Goal: Task Accomplishment & Management: Manage account settings

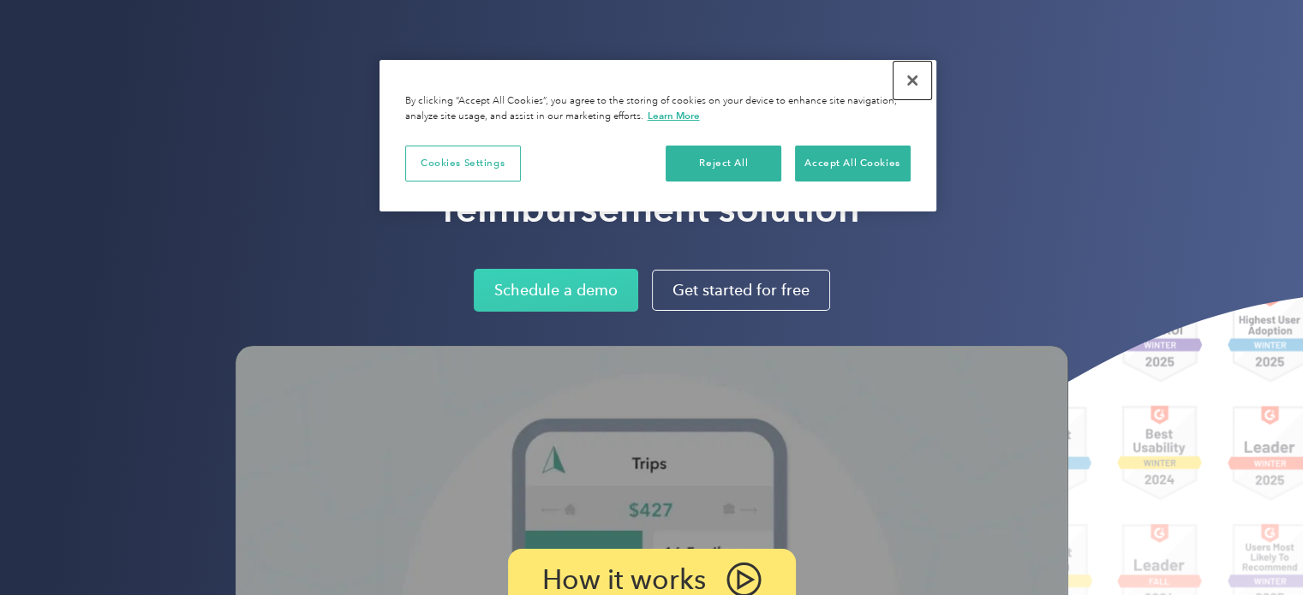
click at [912, 77] on button "Close" at bounding box center [913, 81] width 38 height 38
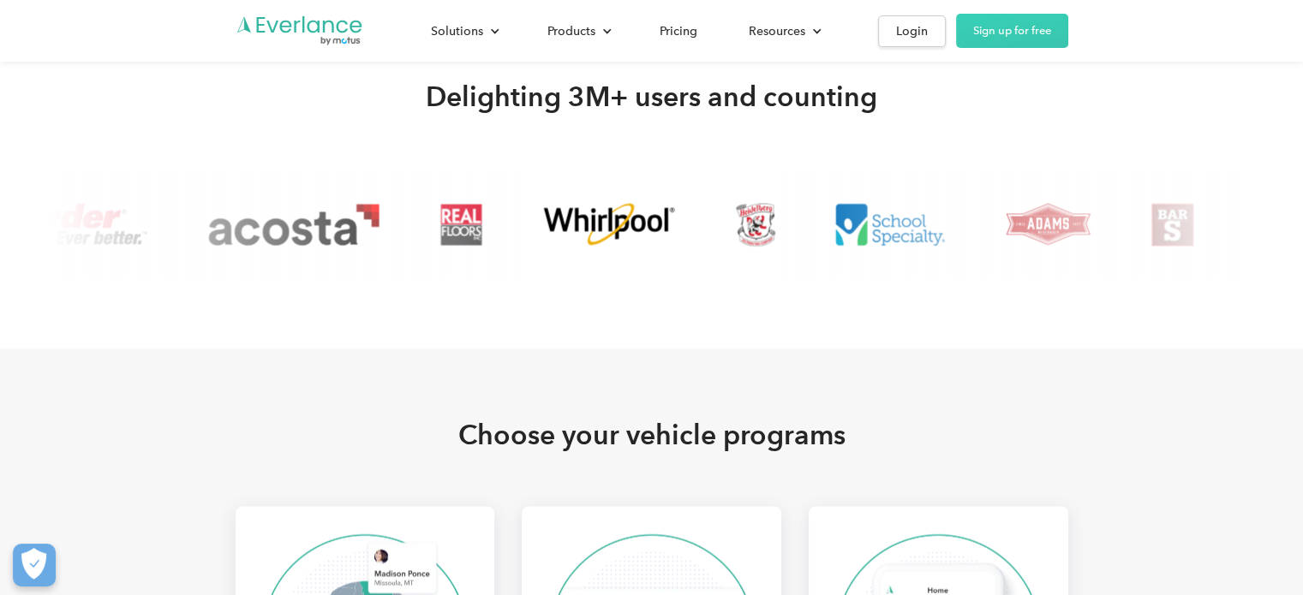
scroll to position [3341, 0]
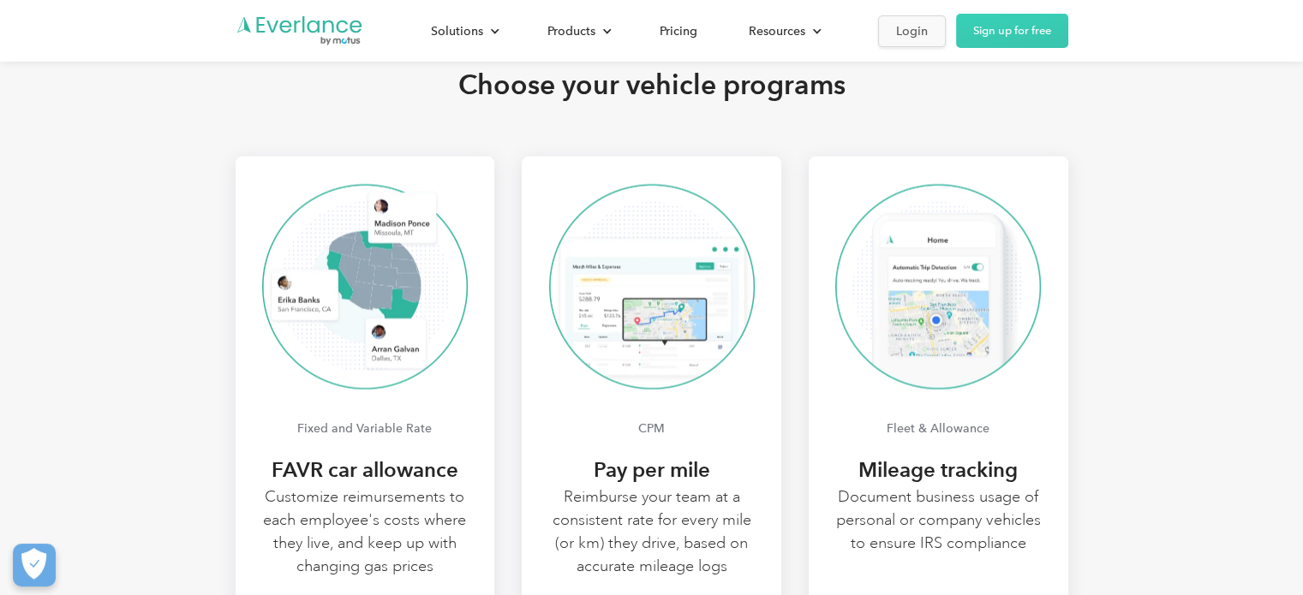
click at [921, 34] on div "Login" at bounding box center [912, 31] width 32 height 21
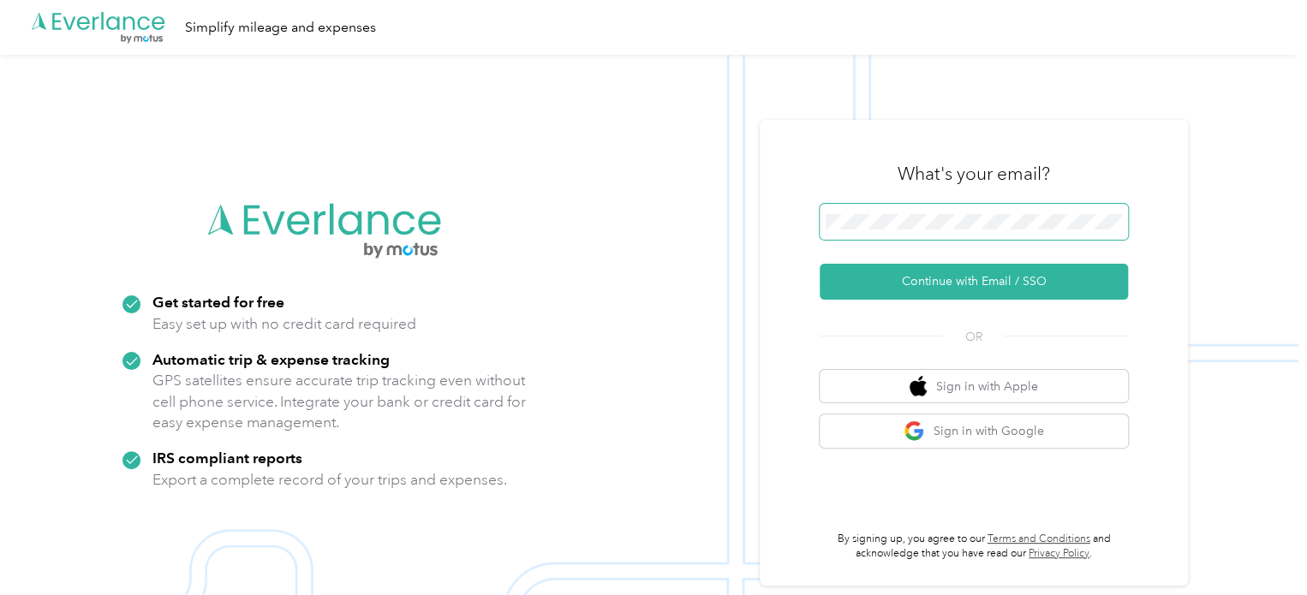
click at [820, 264] on button "Continue with Email / SSO" at bounding box center [974, 282] width 308 height 36
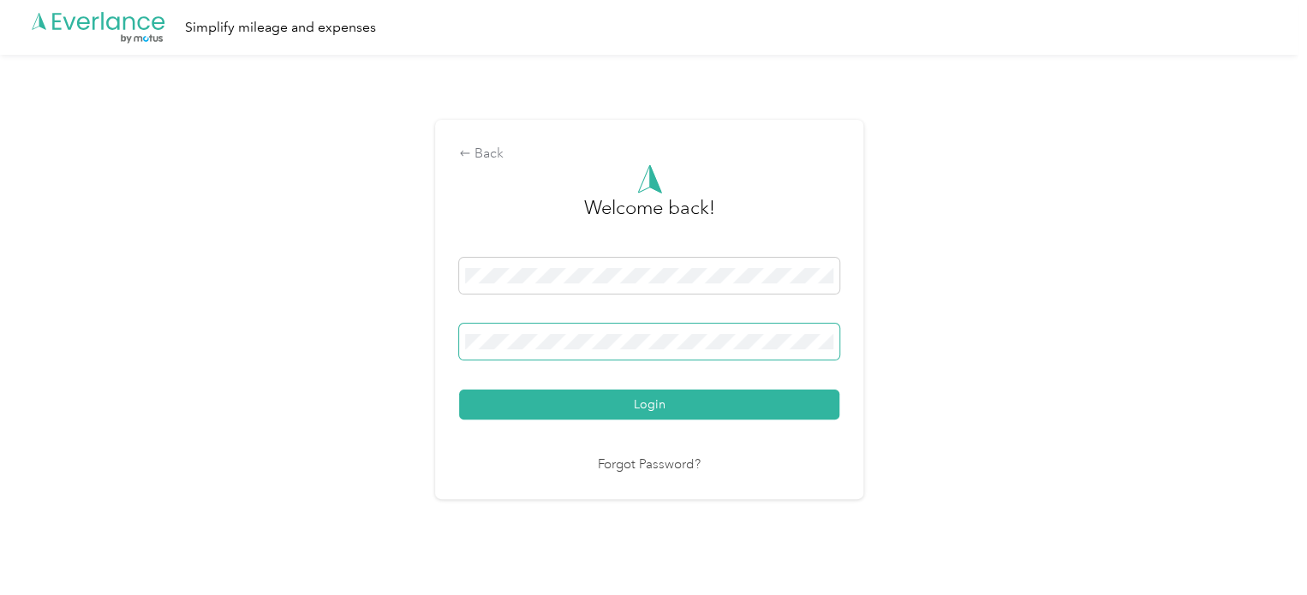
click at [459, 390] on button "Login" at bounding box center [649, 405] width 380 height 30
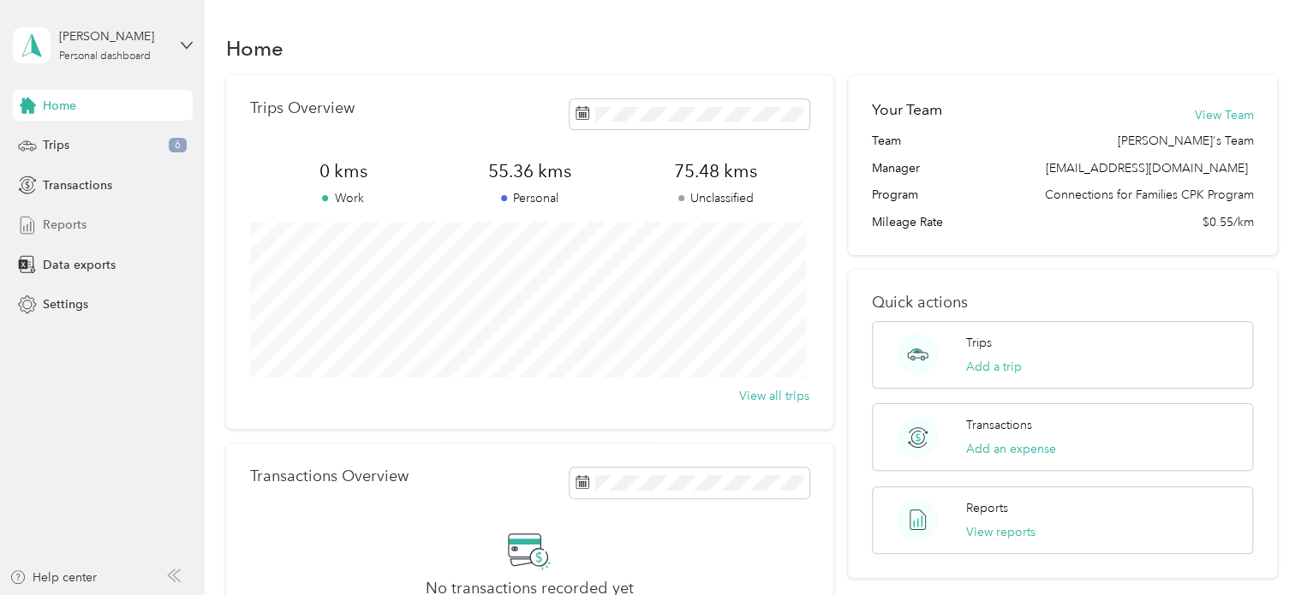
click at [88, 219] on div "Reports" at bounding box center [103, 225] width 180 height 31
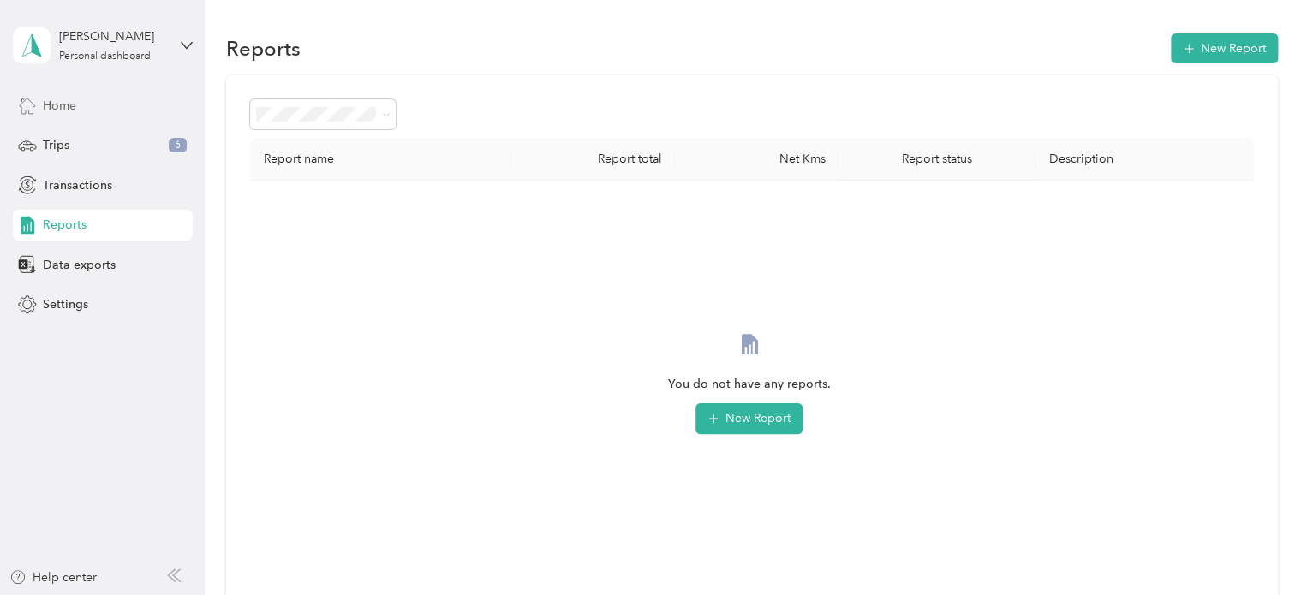
click at [105, 110] on div "Home" at bounding box center [103, 105] width 180 height 31
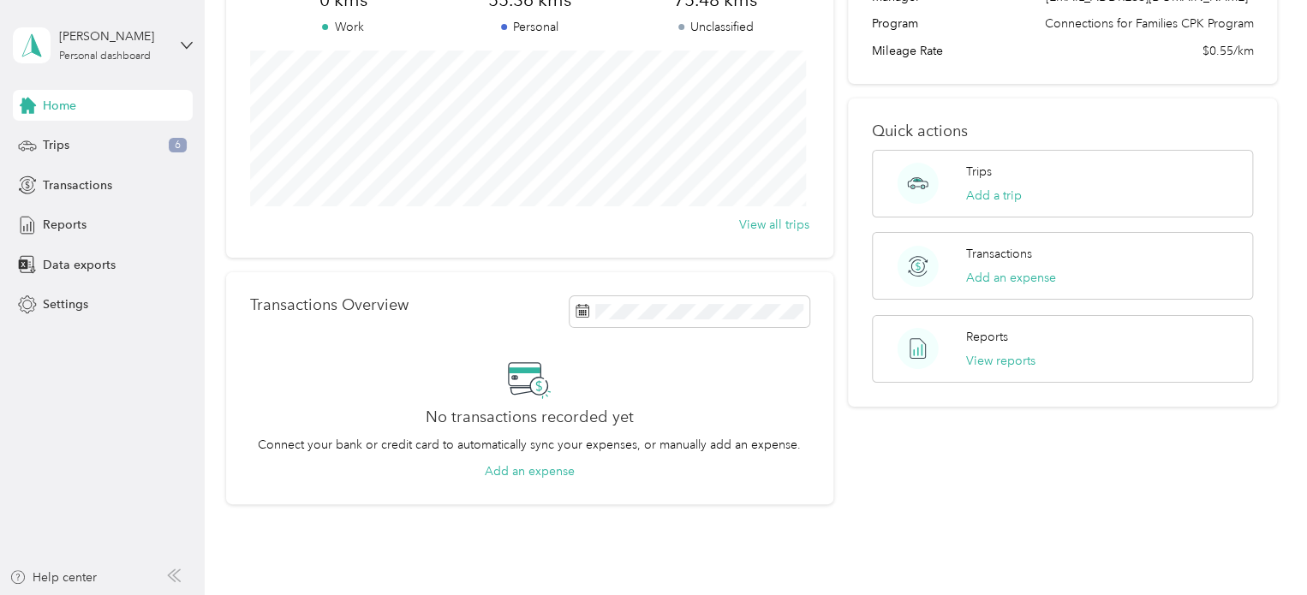
scroll to position [257, 0]
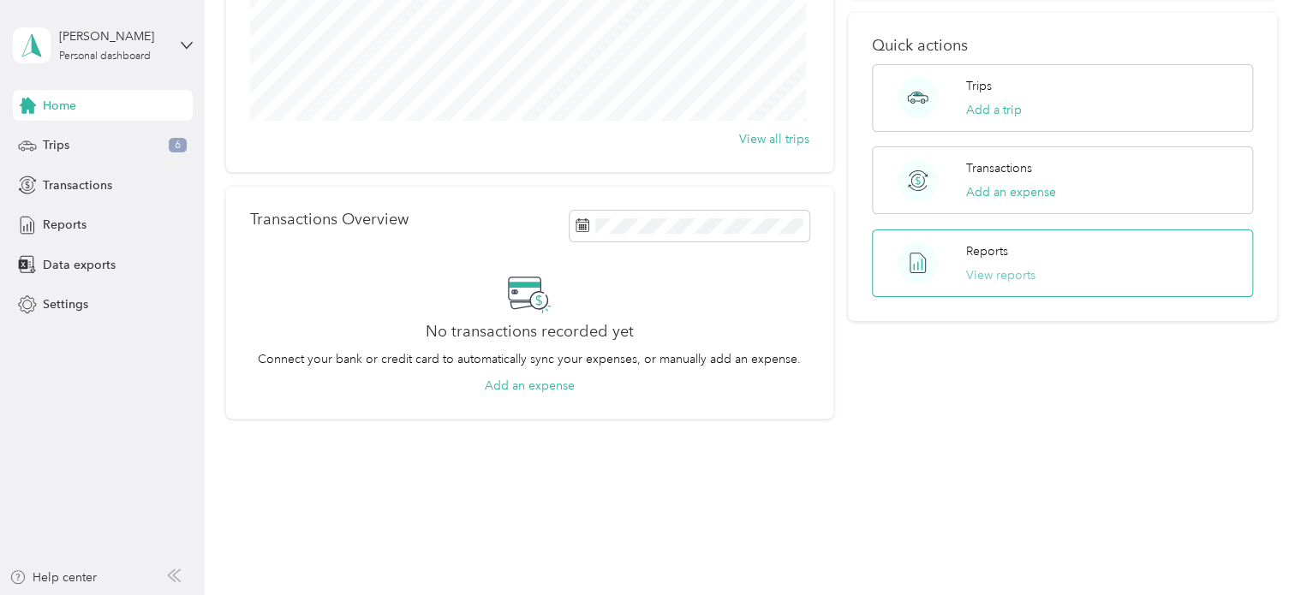
click at [1005, 278] on button "View reports" at bounding box center [1000, 275] width 69 height 18
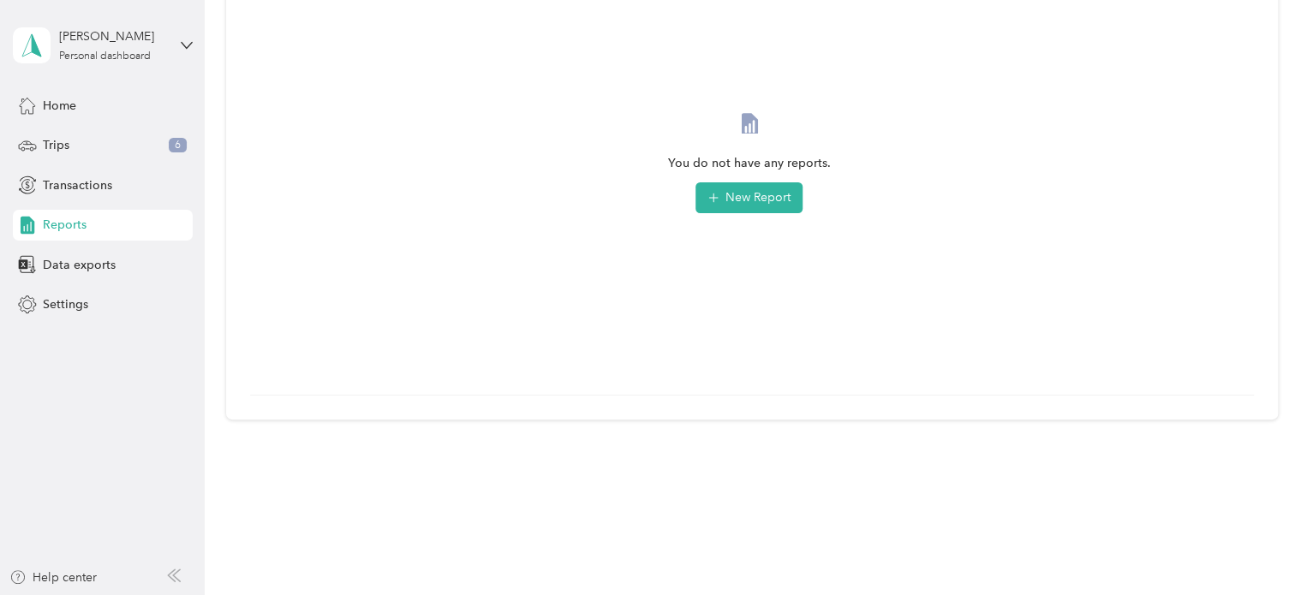
scroll to position [50, 0]
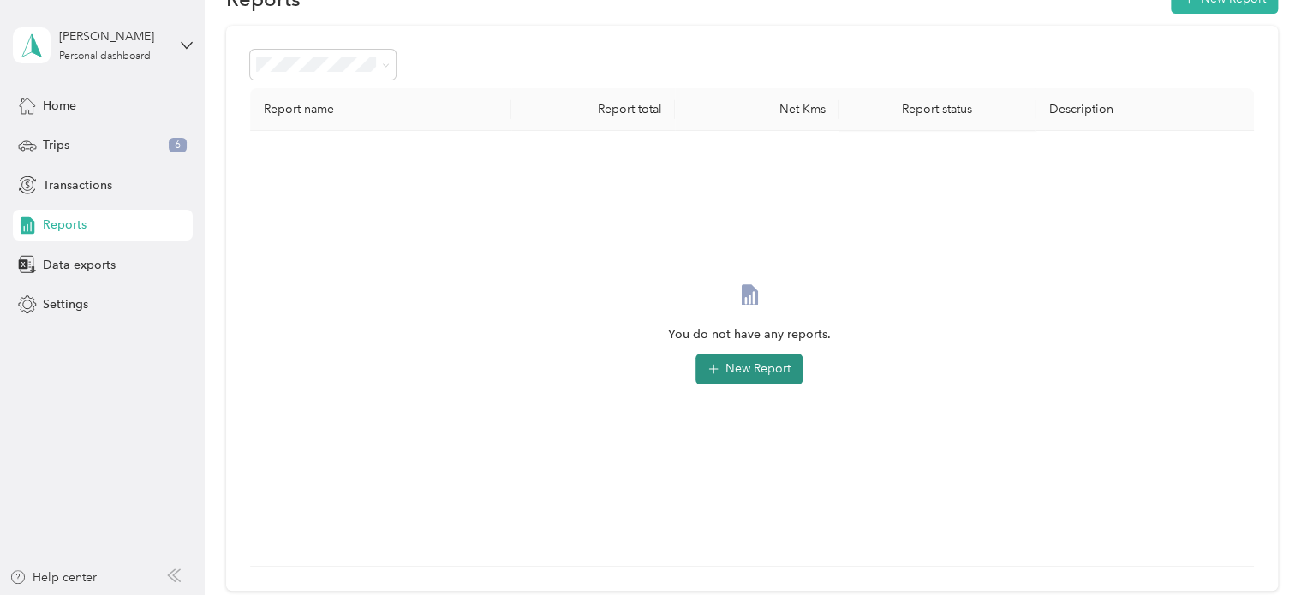
click at [730, 356] on button "New Report" at bounding box center [749, 369] width 107 height 31
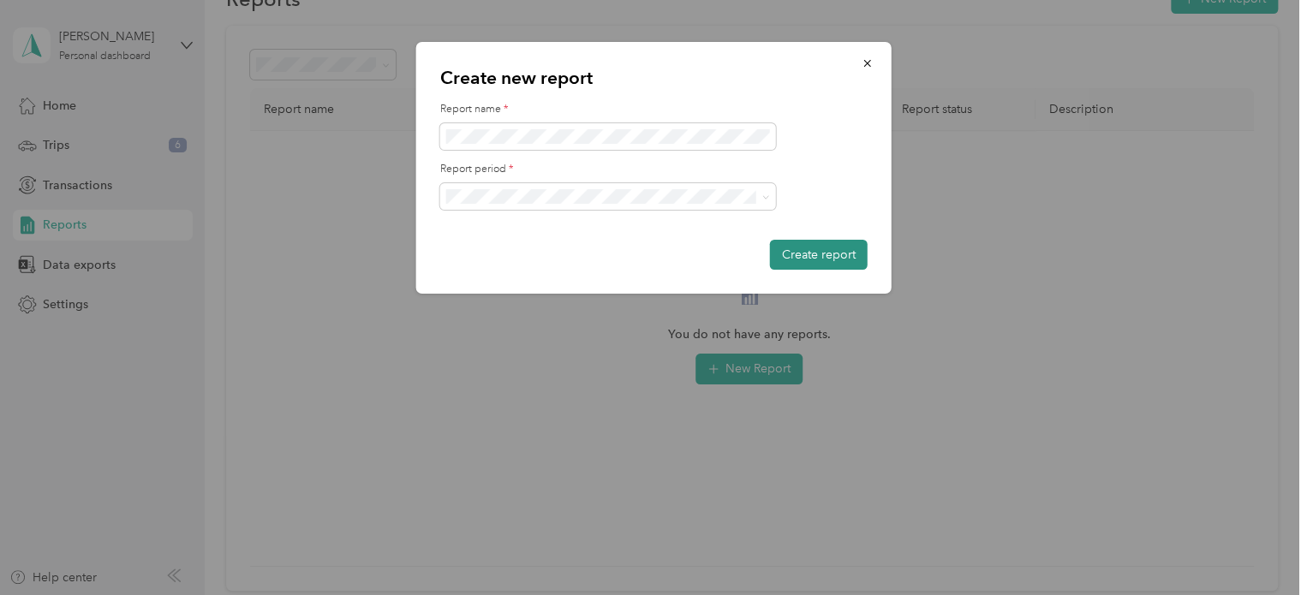
click at [798, 246] on button "Create report" at bounding box center [819, 255] width 98 height 30
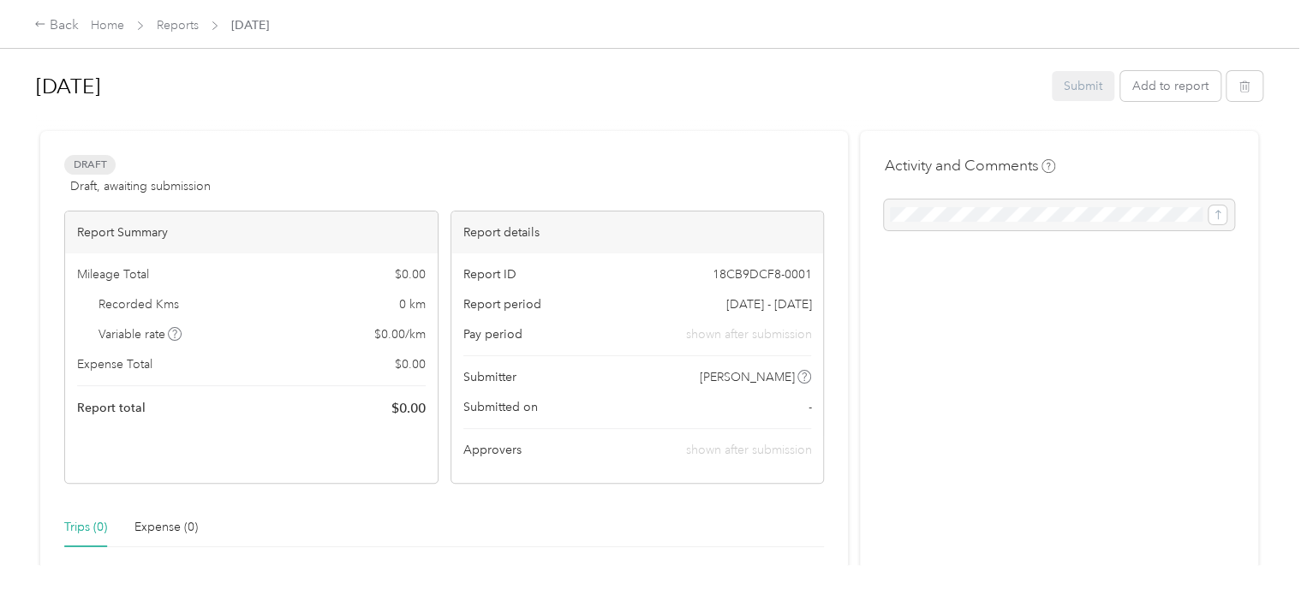
click at [1089, 92] on div "Submit Add to report" at bounding box center [1157, 86] width 211 height 30
click at [929, 219] on div at bounding box center [1059, 215] width 350 height 31
click at [318, 167] on div "Draft Draft, awaiting submission View activity & comments" at bounding box center [444, 175] width 760 height 41
click at [929, 218] on div at bounding box center [1059, 215] width 350 height 31
click at [704, 439] on div "Report ID 18CB9DCF8-0001 Report period Sep 1 - 30, 2025 Pay period shown after …" at bounding box center [637, 369] width 373 height 230
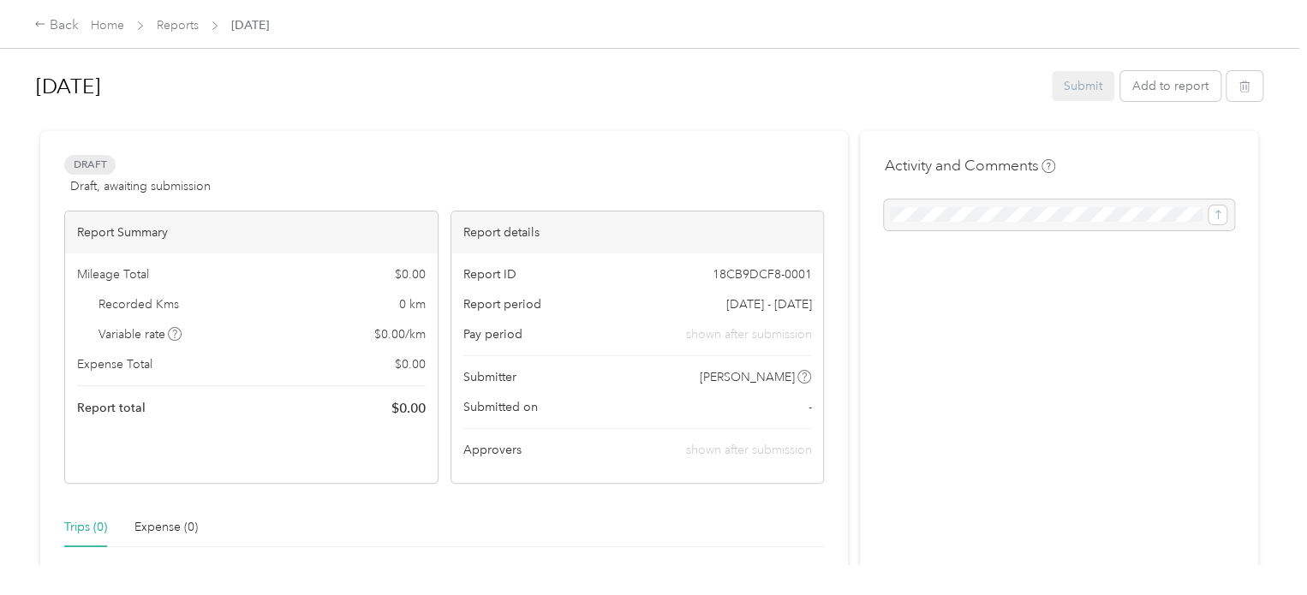
click at [427, 421] on div "Mileage Total $ 0.00 Recorded Kms 0 km Variable rate $ 0.00 / km Expense Total …" at bounding box center [251, 342] width 373 height 177
click at [100, 177] on span "Draft, awaiting submission" at bounding box center [140, 186] width 140 height 18
drag, startPoint x: 165, startPoint y: 174, endPoint x: 377, endPoint y: 187, distance: 212.0
click at [377, 187] on div "Draft Draft, awaiting submission View activity & comments" at bounding box center [444, 175] width 760 height 41
click at [619, 156] on div "Draft Draft, awaiting submission View activity & comments" at bounding box center [444, 175] width 760 height 41
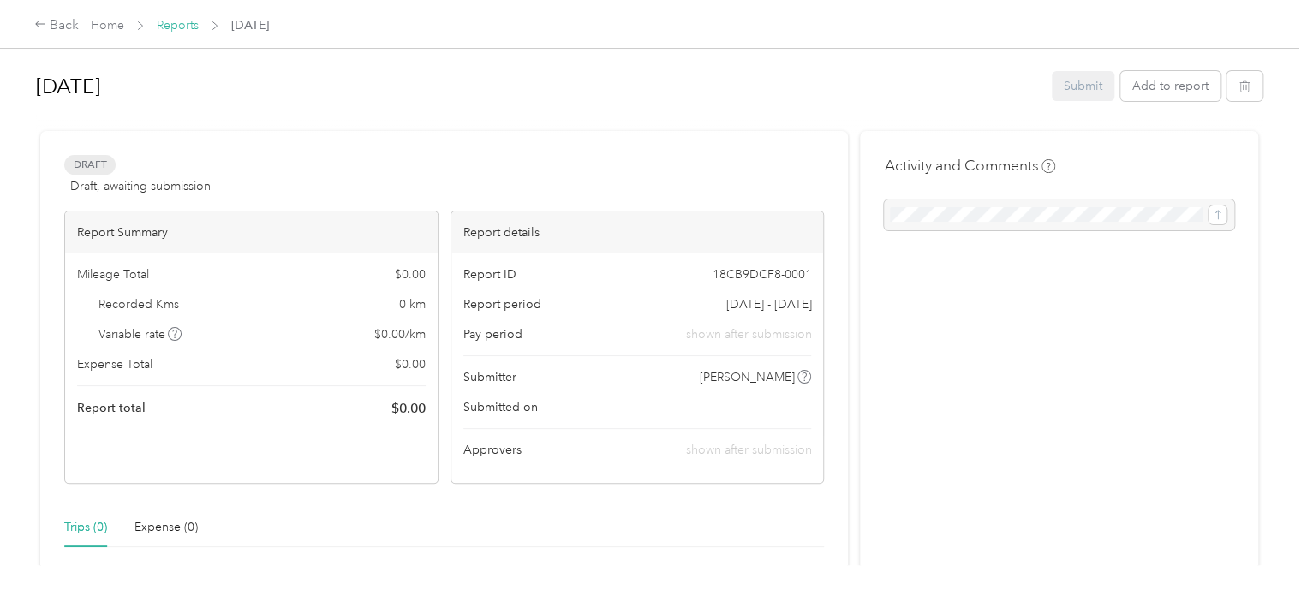
click at [185, 26] on link "Reports" at bounding box center [178, 25] width 42 height 15
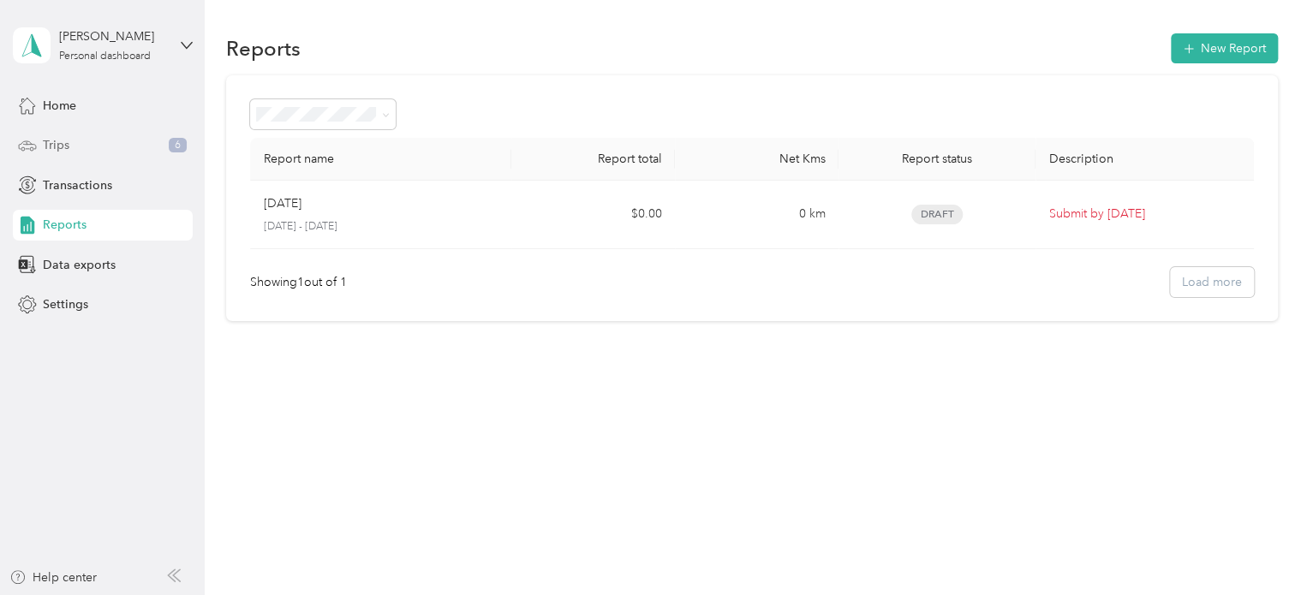
click at [109, 156] on div "Trips 6" at bounding box center [103, 145] width 180 height 31
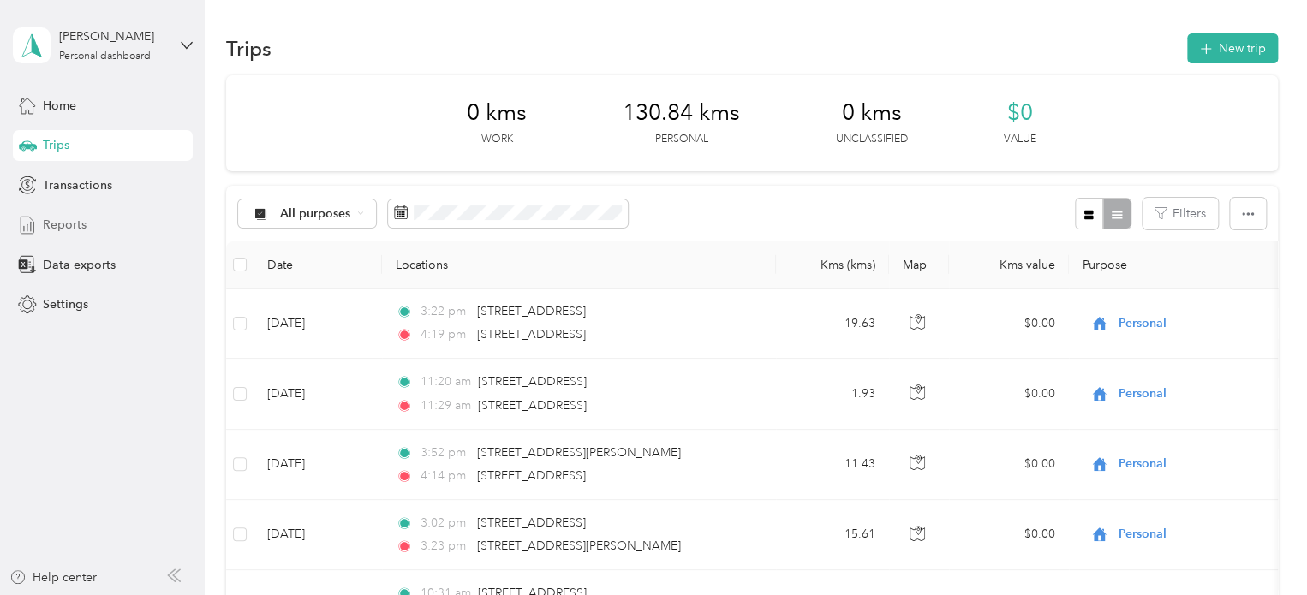
click at [79, 218] on span "Reports" at bounding box center [65, 225] width 44 height 18
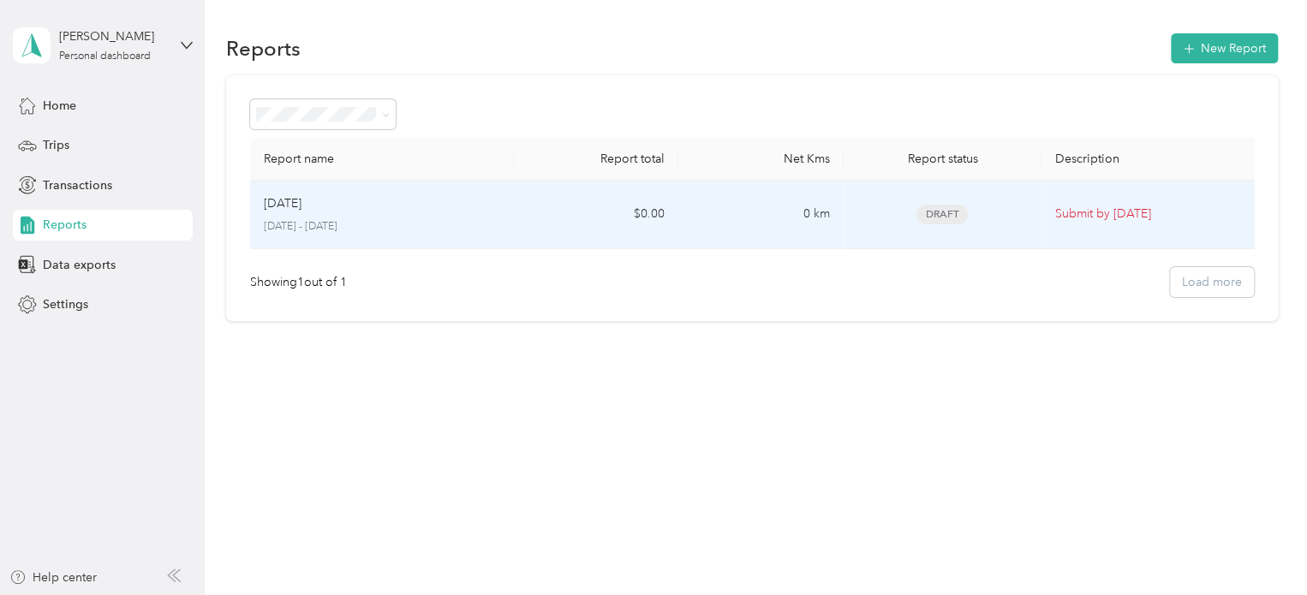
click at [1057, 218] on p "Submit by Oct. 8, 2025" at bounding box center [1151, 214] width 193 height 19
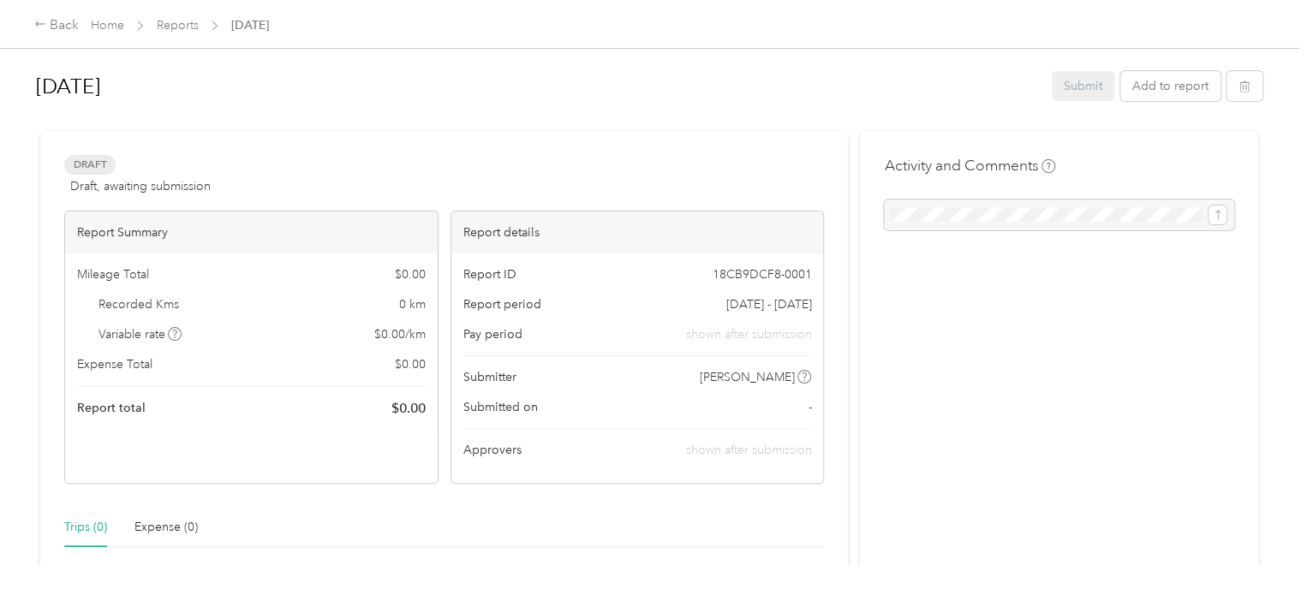
click at [1074, 56] on div "September 2025 Submit Add to report Draft Draft, awaiting submission View activ…" at bounding box center [649, 282] width 1299 height 565
click at [1064, 76] on div "Submit Add to report" at bounding box center [1157, 86] width 211 height 30
click at [644, 178] on div "Draft Draft, awaiting submission View activity & comments" at bounding box center [444, 175] width 760 height 41
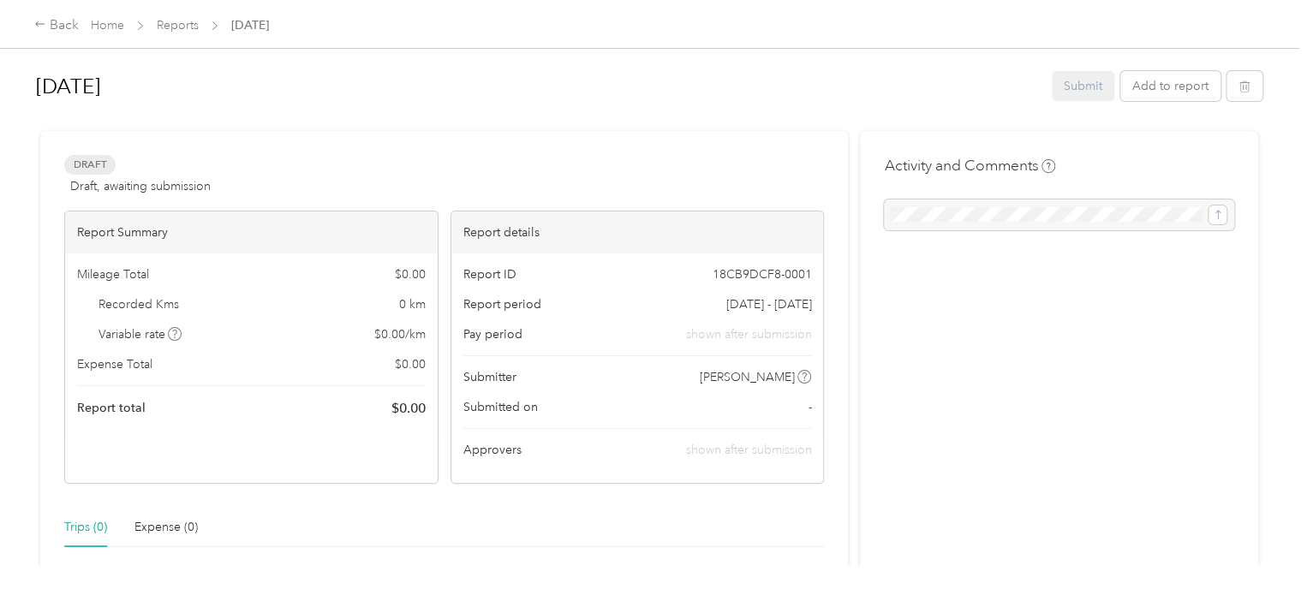
click at [994, 222] on div at bounding box center [1059, 215] width 350 height 31
click at [1214, 211] on div at bounding box center [1059, 215] width 350 height 31
drag, startPoint x: 451, startPoint y: 183, endPoint x: 437, endPoint y: 183, distance: 14.6
click at [449, 183] on div "Draft Draft, awaiting submission View activity & comments" at bounding box center [444, 175] width 760 height 41
click at [228, 182] on div "Draft Draft, awaiting submission View activity & comments" at bounding box center [444, 175] width 760 height 41
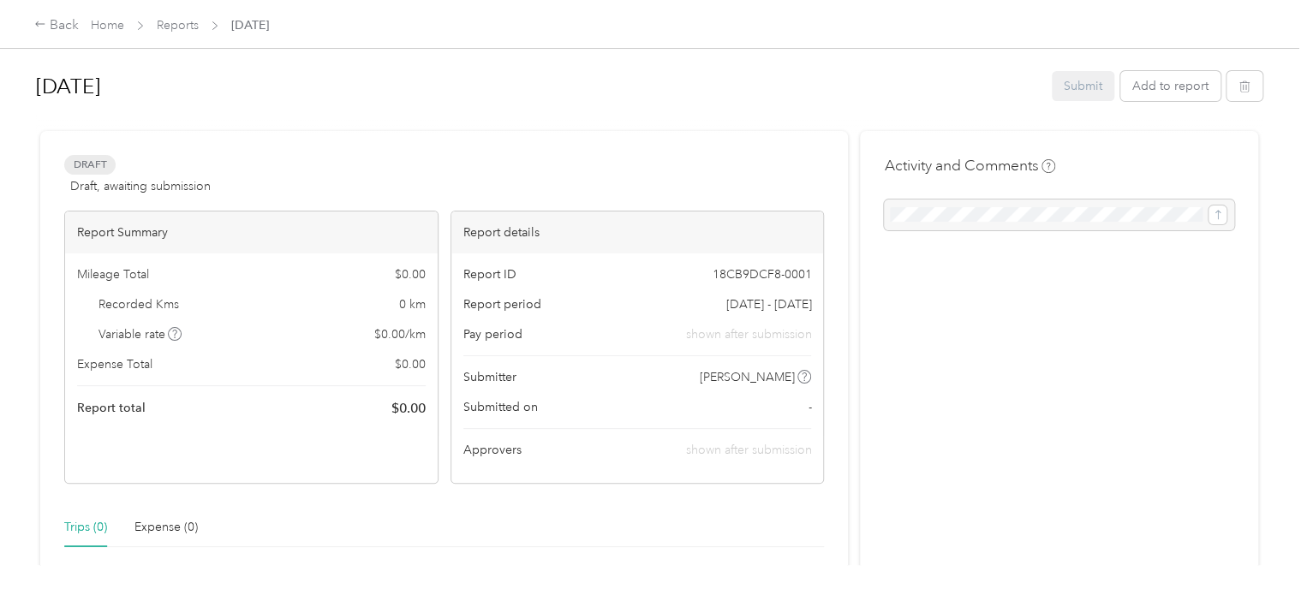
click at [132, 183] on span "Draft, awaiting submission" at bounding box center [140, 186] width 140 height 18
click at [88, 181] on span "Draft, awaiting submission" at bounding box center [140, 186] width 140 height 18
click at [178, 23] on link "Reports" at bounding box center [178, 25] width 42 height 15
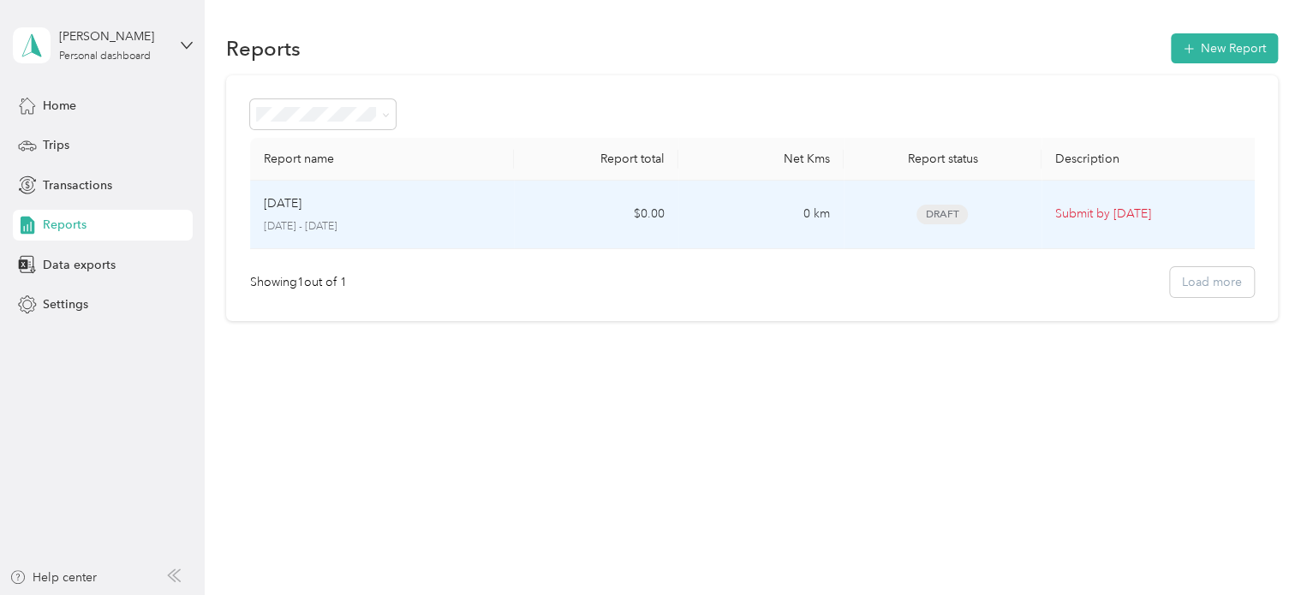
click at [943, 216] on span "Draft" at bounding box center [942, 215] width 51 height 20
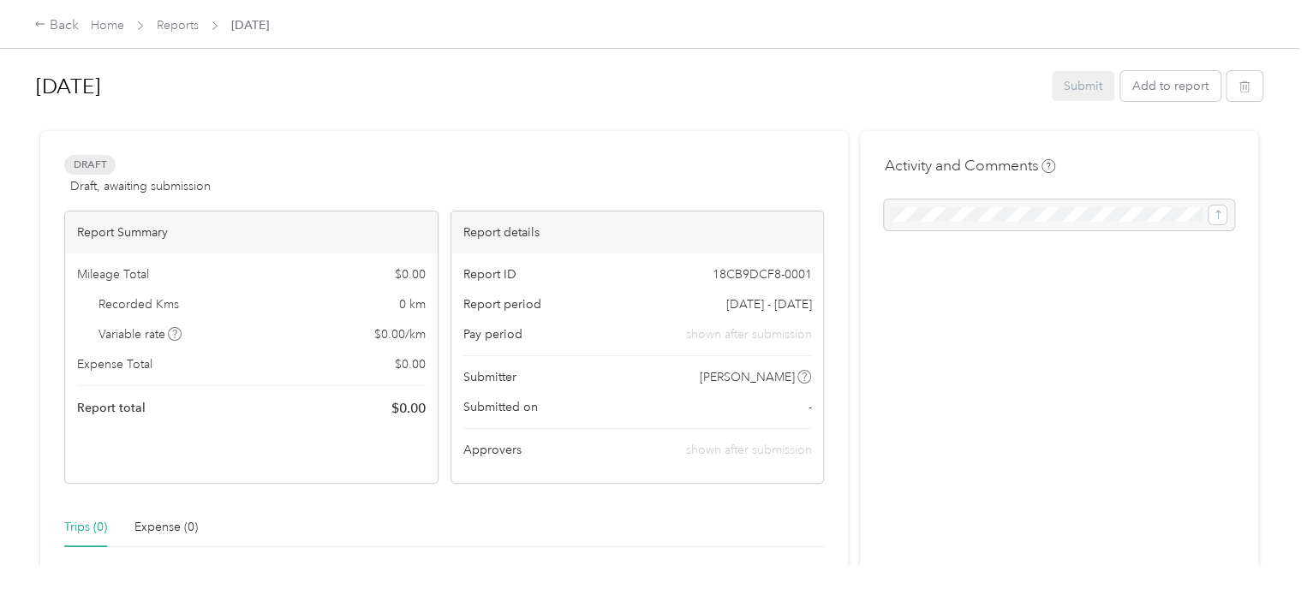
click at [559, 394] on div "Report ID 18CB9DCF8-0001 Report period Sep 1 - 30, 2025 Pay period shown after …" at bounding box center [637, 369] width 373 height 230
click at [532, 451] on div "Approvers shown after submission" at bounding box center [637, 450] width 349 height 18
click at [498, 469] on div "Report ID 18CB9DCF8-0001 Report period Sep 1 - 30, 2025 Pay period shown after …" at bounding box center [637, 369] width 373 height 230
click at [784, 443] on span "shown after submission" at bounding box center [748, 450] width 126 height 15
click at [754, 374] on span "Krista Muschanov" at bounding box center [747, 377] width 95 height 18
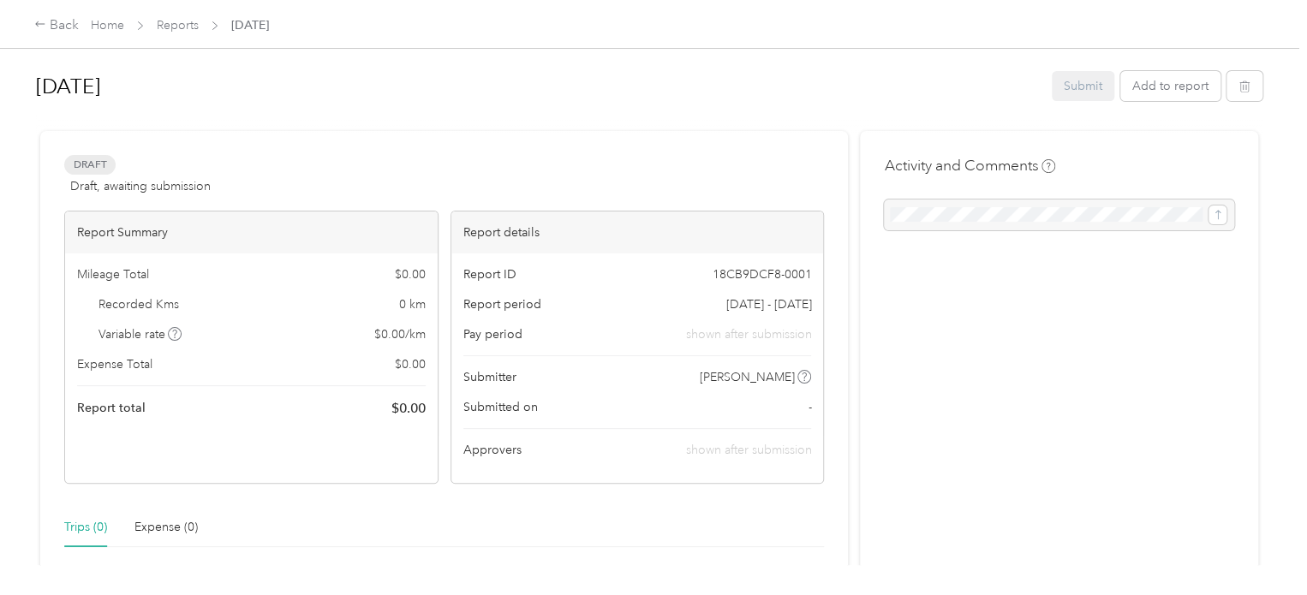
click at [752, 319] on div "Report ID 18CB9DCF8-0001 Report period Sep 1 - 30, 2025 Pay period shown after …" at bounding box center [637, 369] width 373 height 230
click at [756, 260] on div "Report ID 18CB9DCF8-0001 Report period Sep 1 - 30, 2025 Pay period shown after …" at bounding box center [637, 369] width 373 height 230
